Goal: Information Seeking & Learning: Learn about a topic

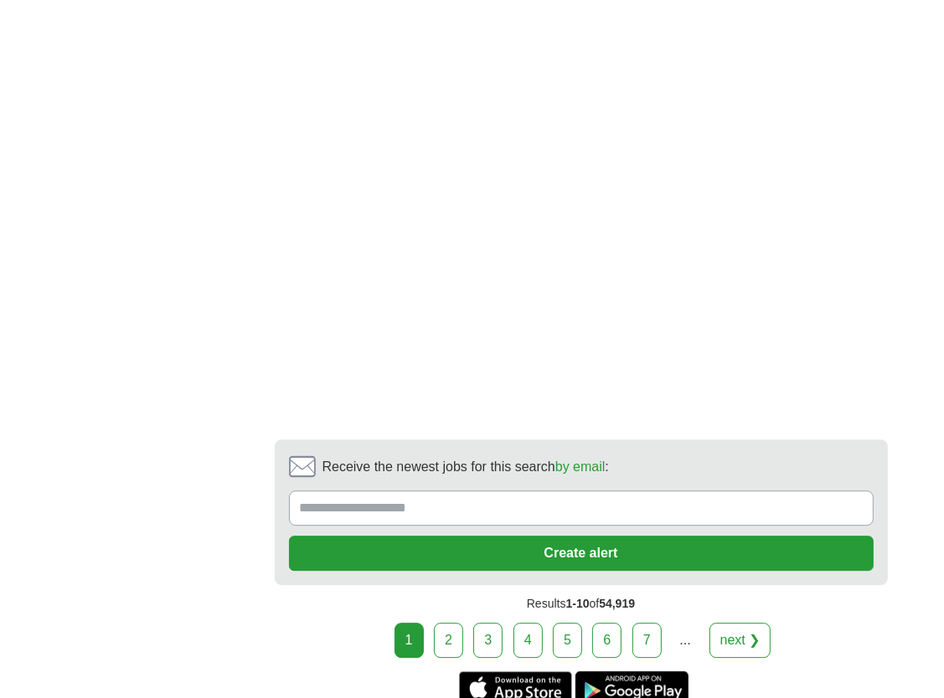
scroll to position [3422, 0]
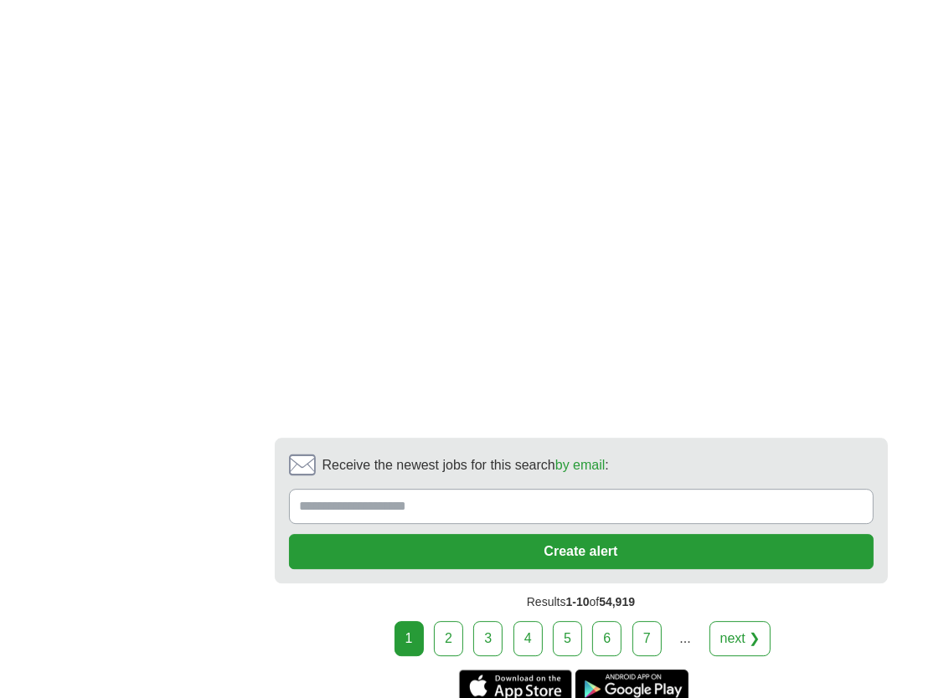
click at [451, 621] on link "2" at bounding box center [448, 638] width 29 height 35
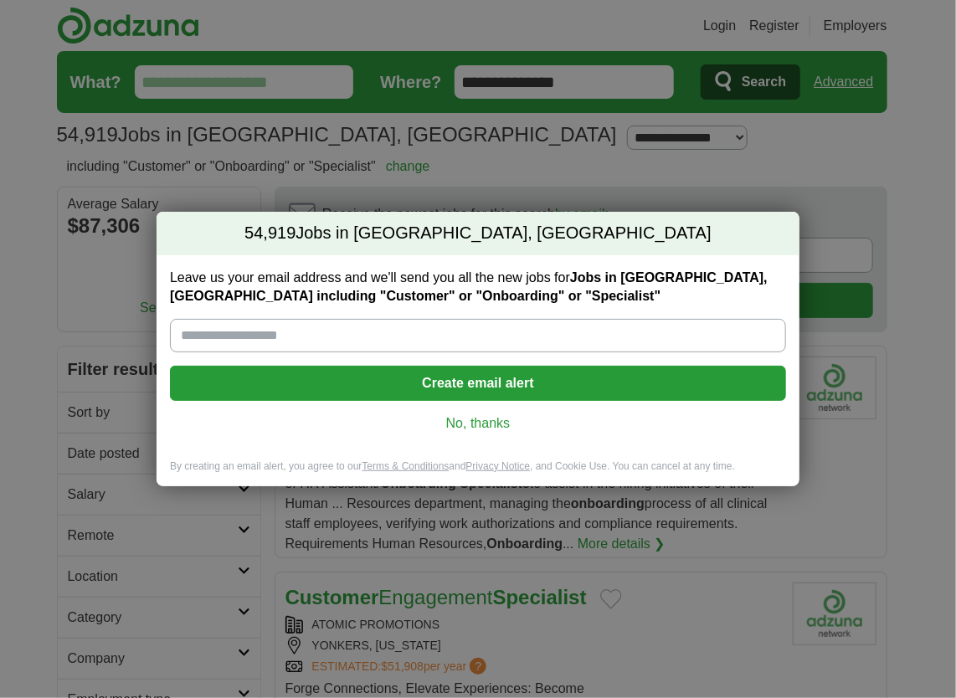
click at [493, 425] on link "No, thanks" at bounding box center [477, 423] width 589 height 18
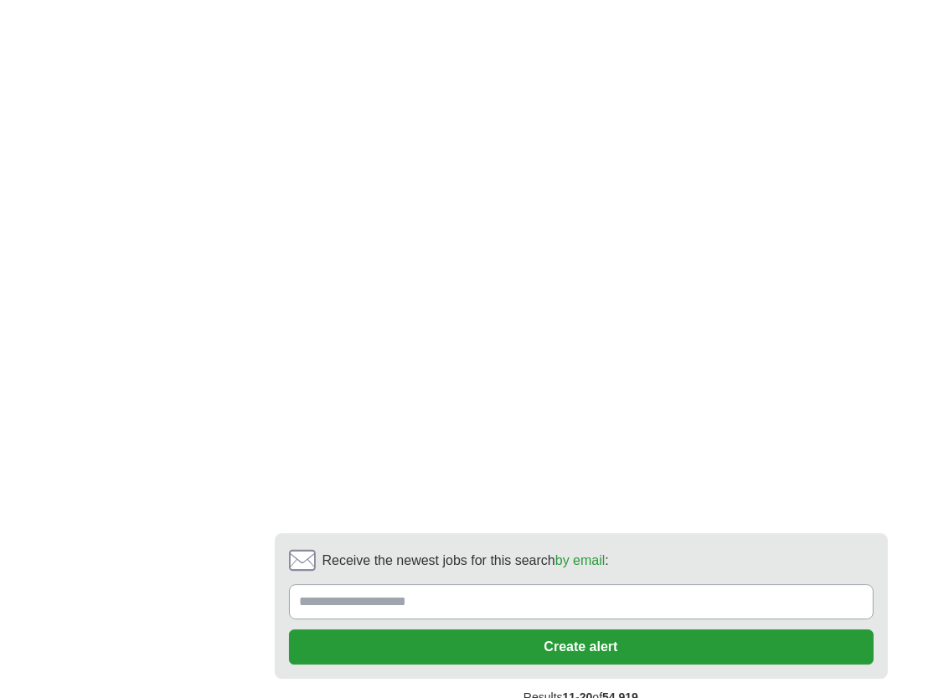
scroll to position [3492, 0]
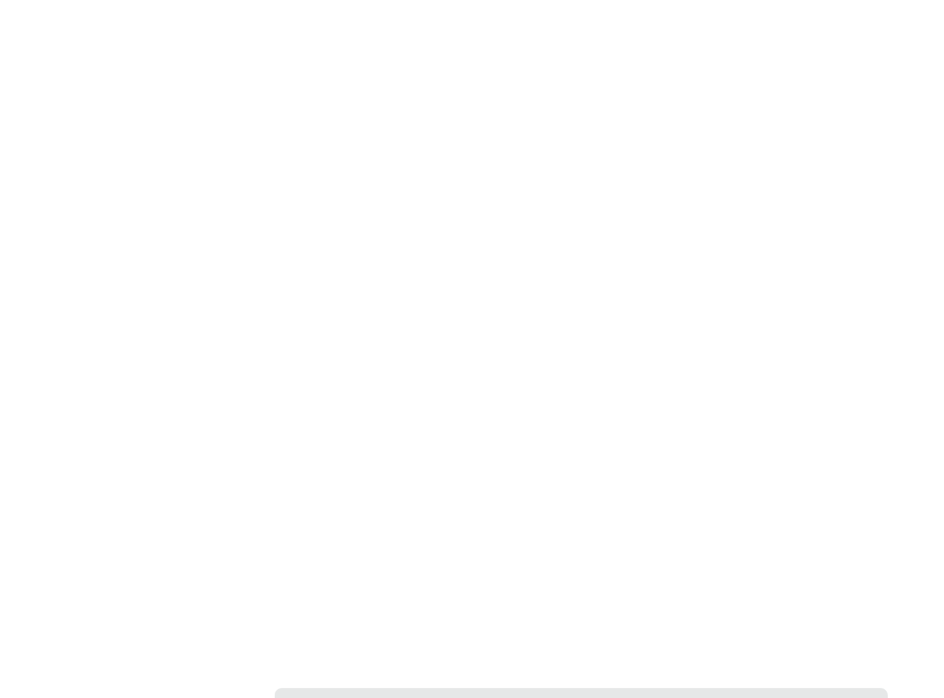
scroll to position [3277, 0]
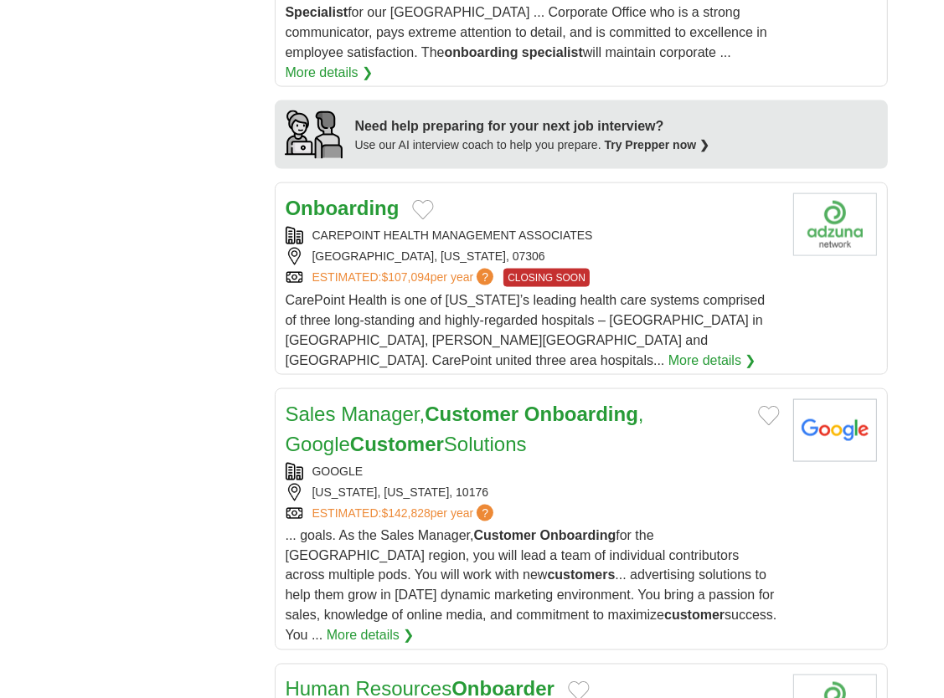
scroll to position [1801, 0]
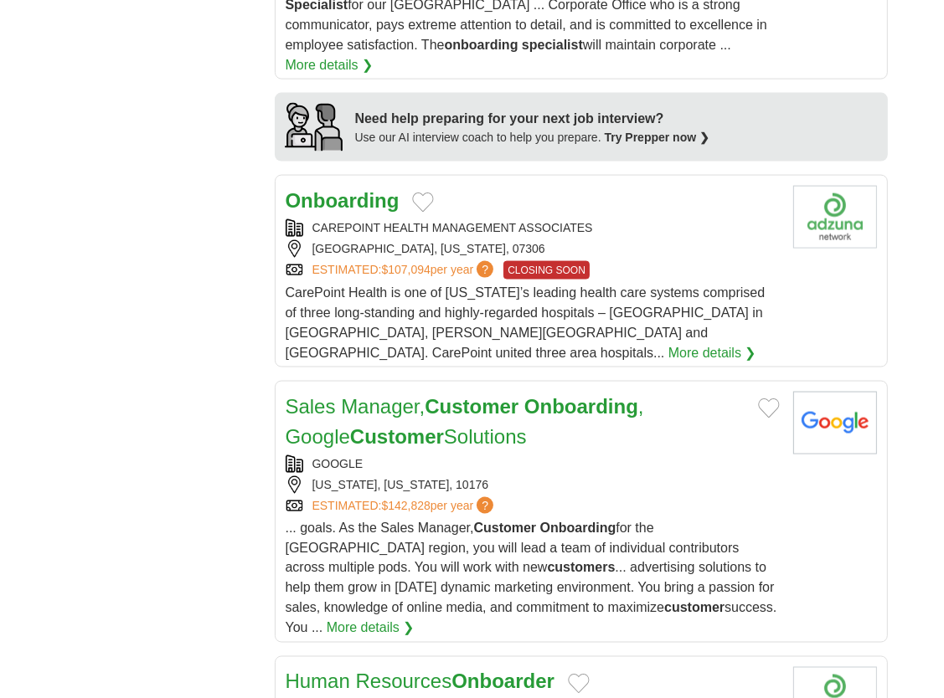
click at [414, 619] on link "More details ❯" at bounding box center [371, 629] width 88 height 20
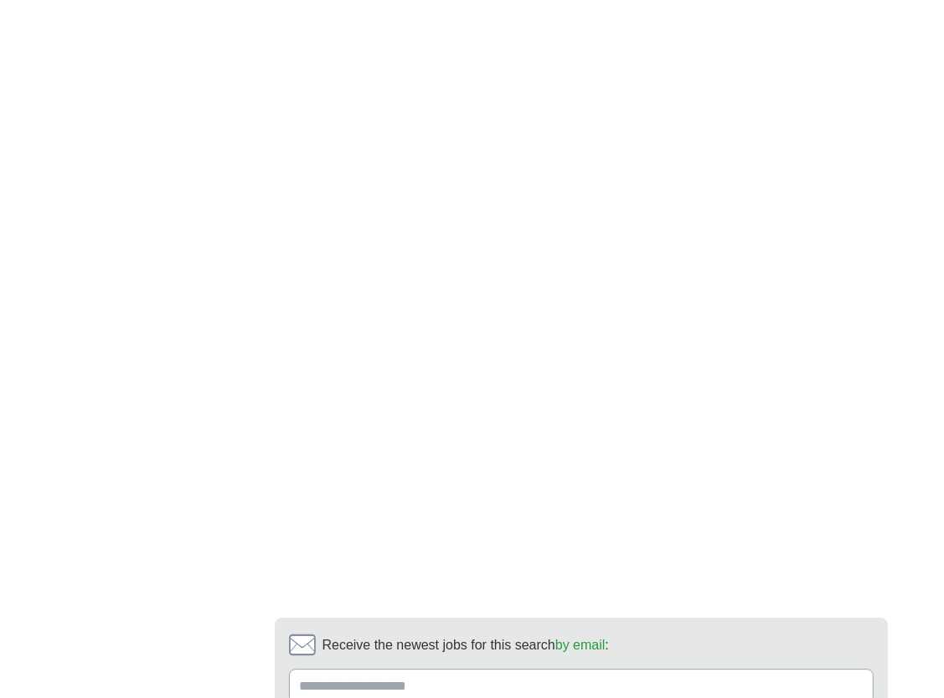
scroll to position [3354, 0]
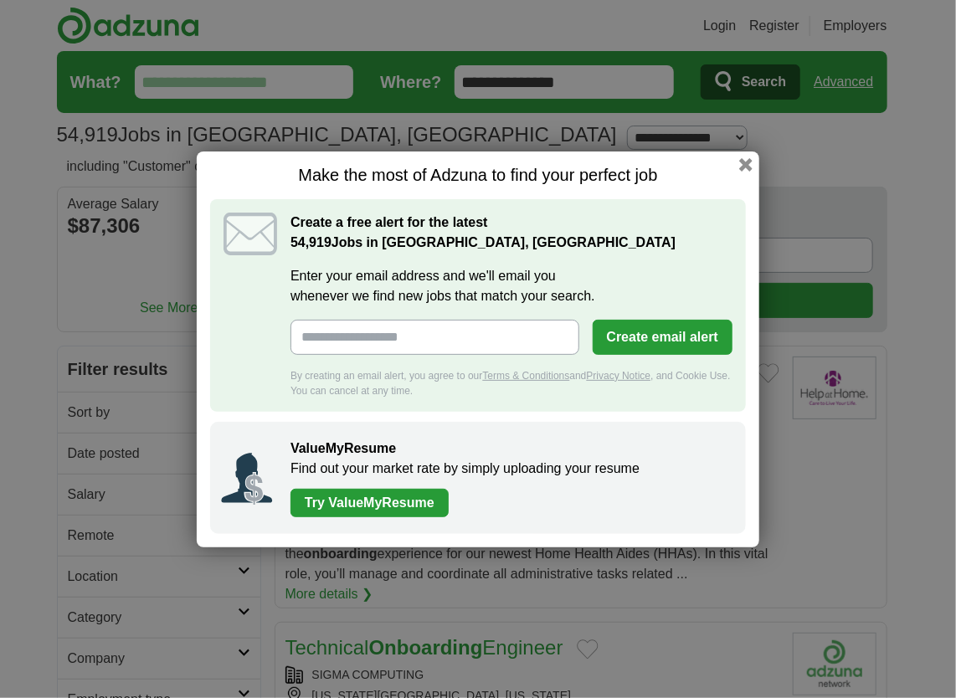
click at [747, 164] on button "button" at bounding box center [745, 164] width 13 height 13
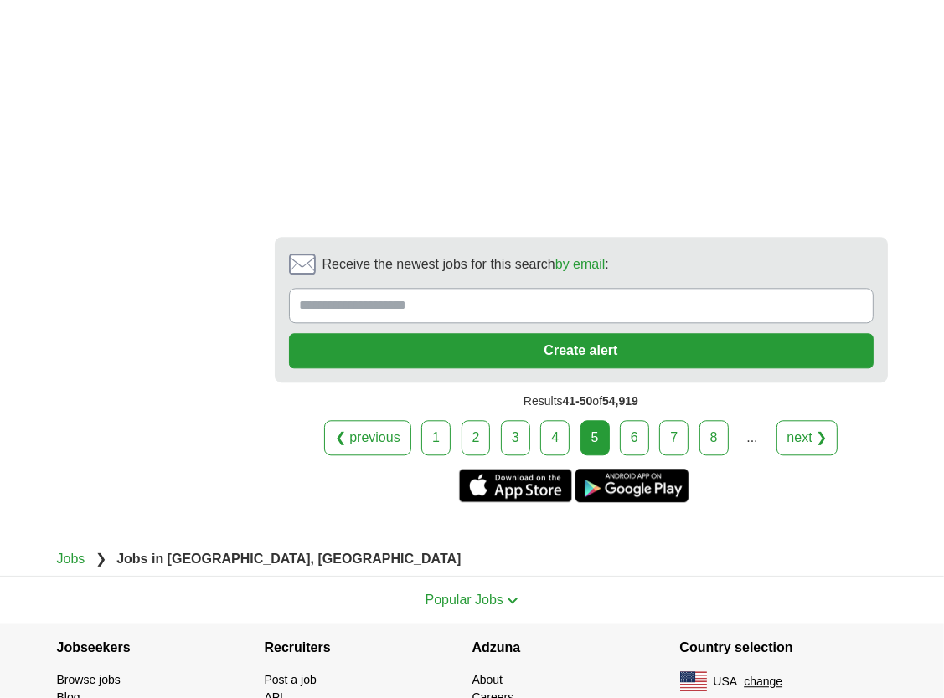
scroll to position [2896, 0]
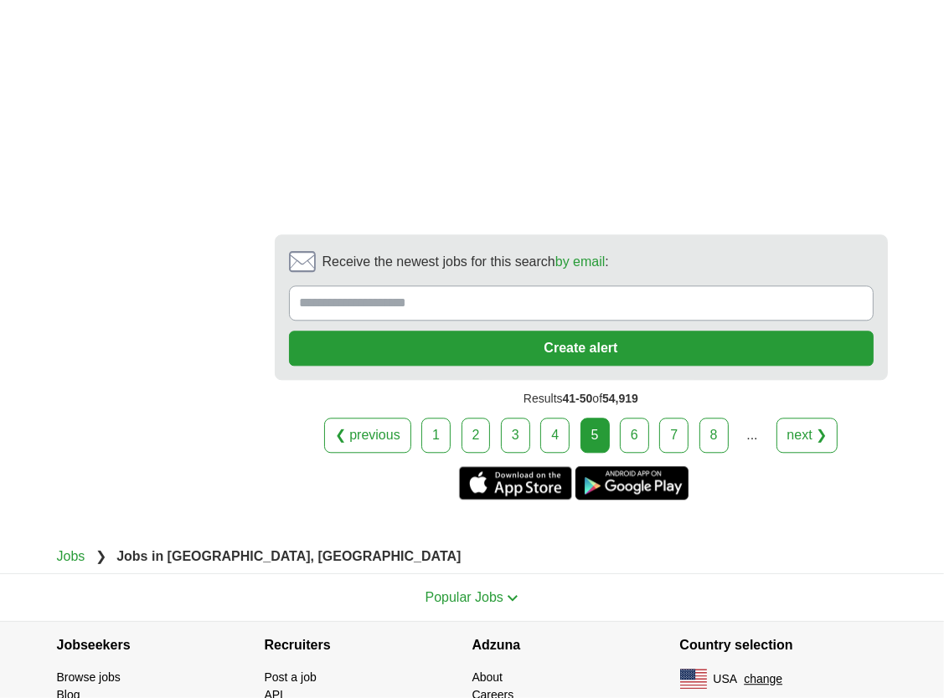
click at [633, 418] on link "6" at bounding box center [634, 435] width 29 height 35
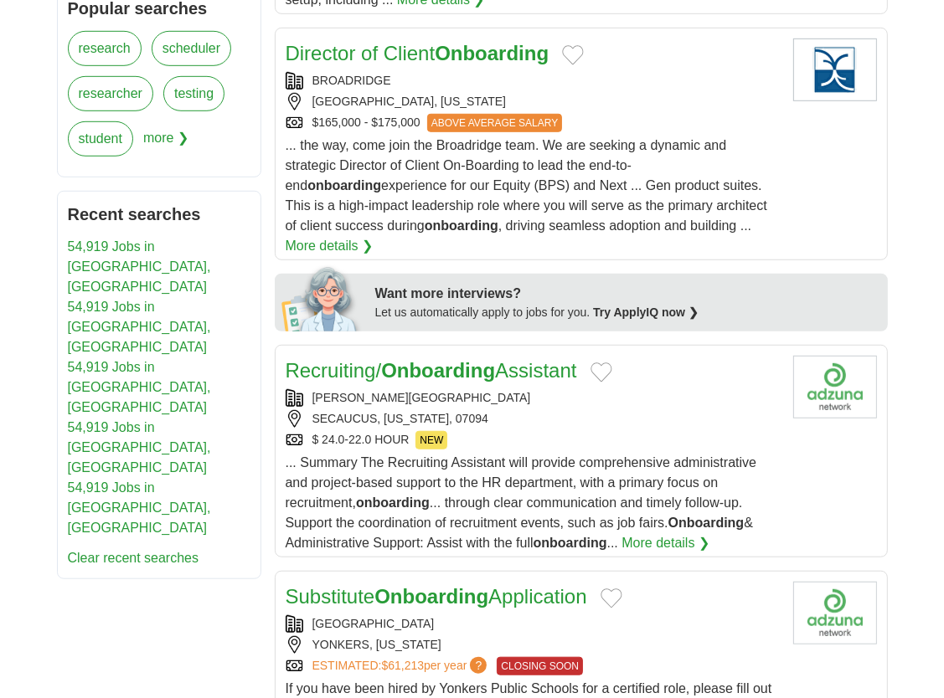
scroll to position [794, 0]
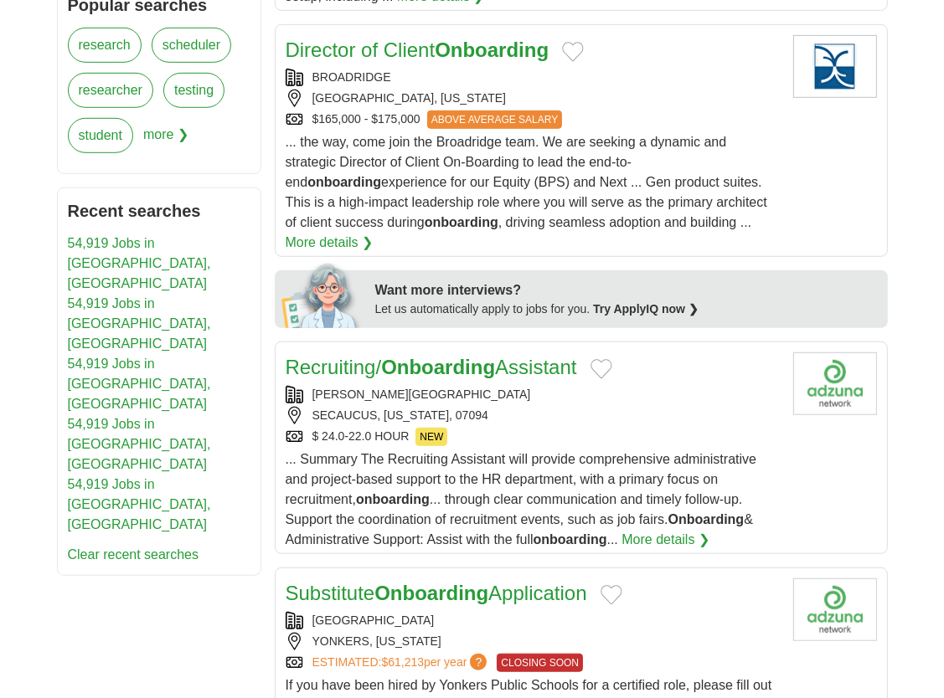
click at [669, 550] on link "More details ❯" at bounding box center [665, 540] width 88 height 20
